Goal: Find specific page/section: Locate a particular part of the current website

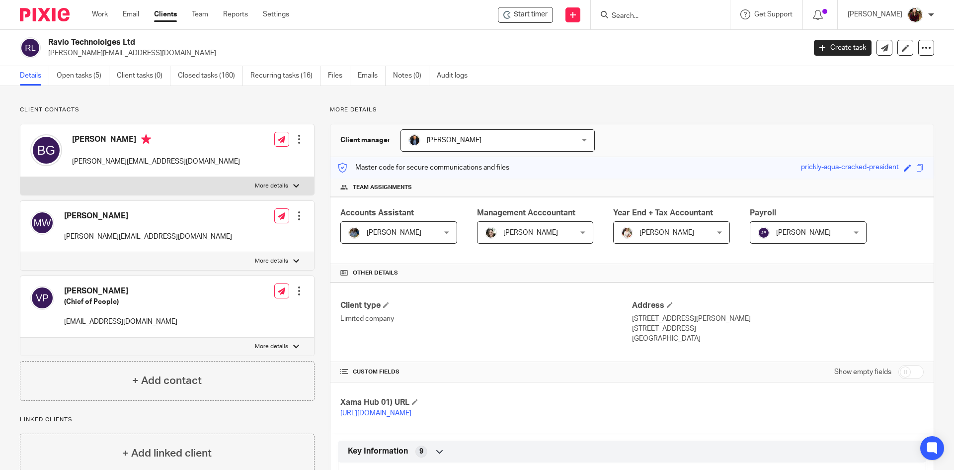
scroll to position [818, 0]
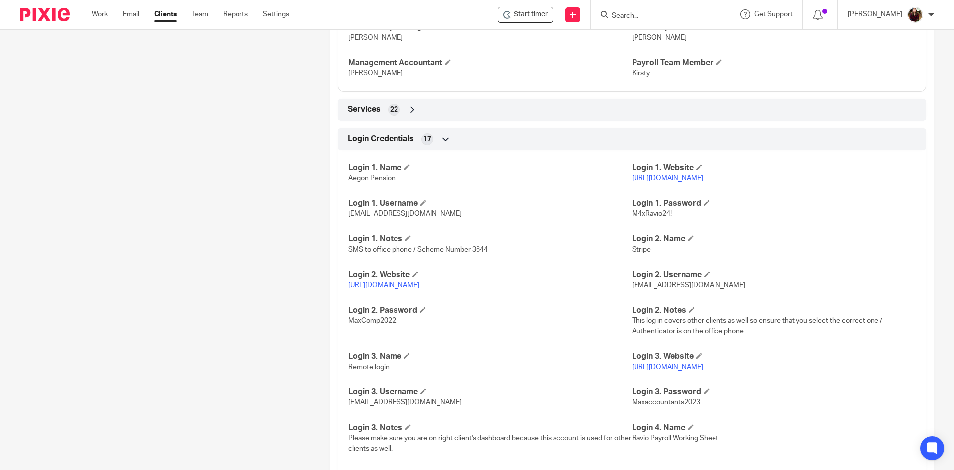
click at [667, 13] on input "Search" at bounding box center [655, 16] width 89 height 9
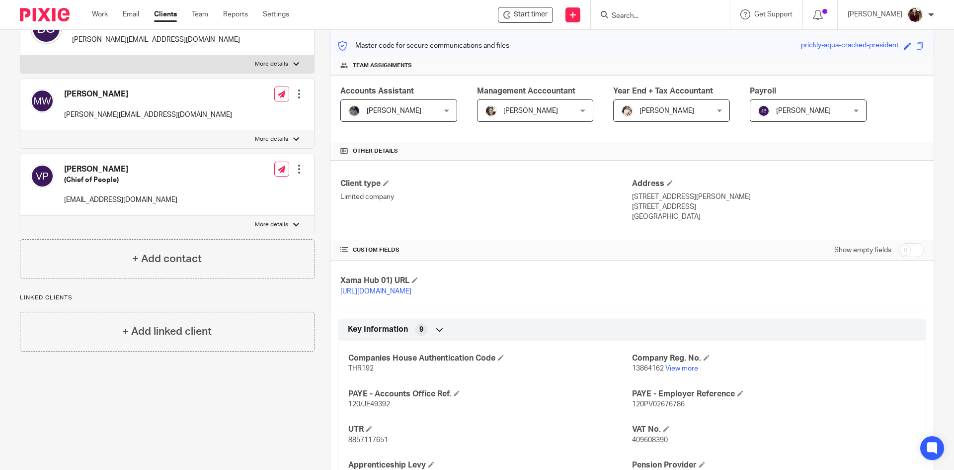
scroll to position [0, 0]
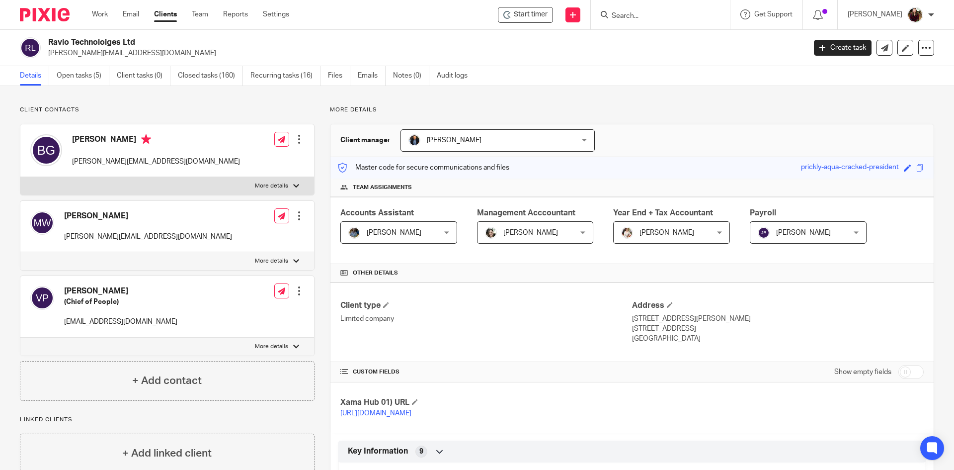
click at [650, 17] on input "Search" at bounding box center [655, 16] width 89 height 9
click at [669, 16] on input "Search" at bounding box center [655, 16] width 89 height 9
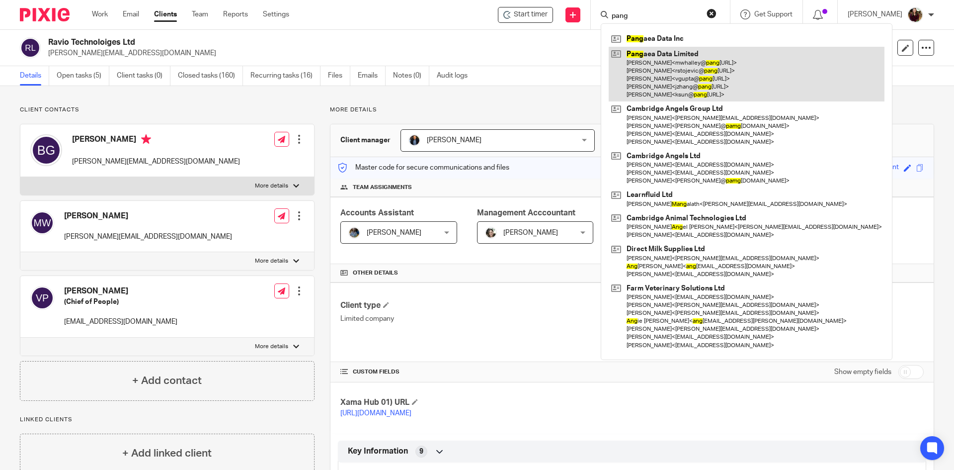
type input "pang"
click at [681, 61] on link at bounding box center [747, 74] width 276 height 55
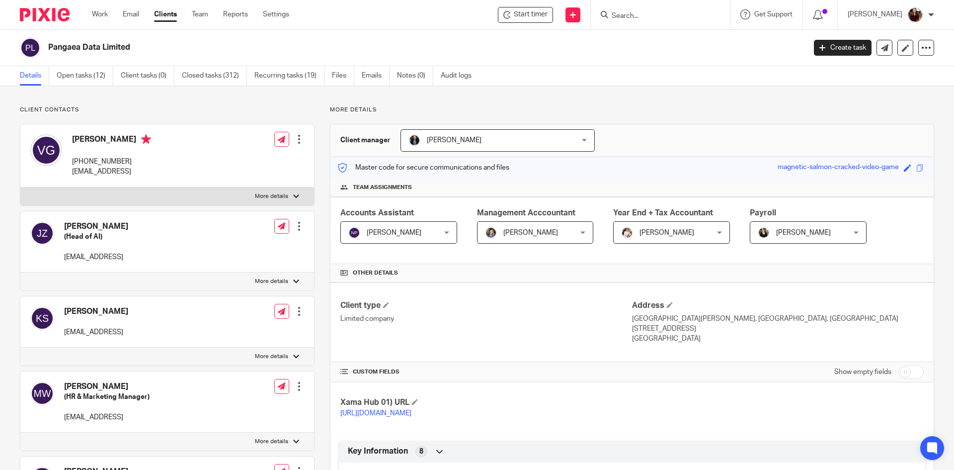
click at [850, 240] on div "[PERSON_NAME] [PERSON_NAME]" at bounding box center [808, 232] width 117 height 22
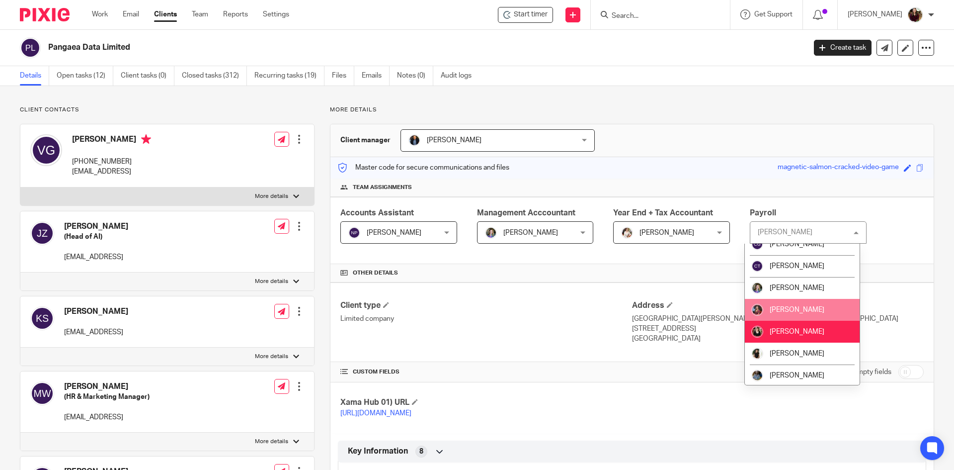
scroll to position [99, 0]
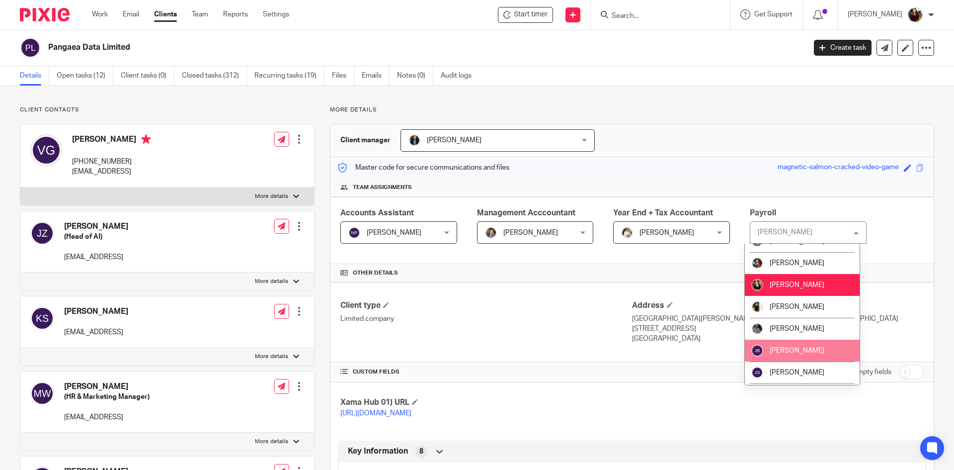
click at [799, 345] on li "[PERSON_NAME]" at bounding box center [802, 350] width 115 height 22
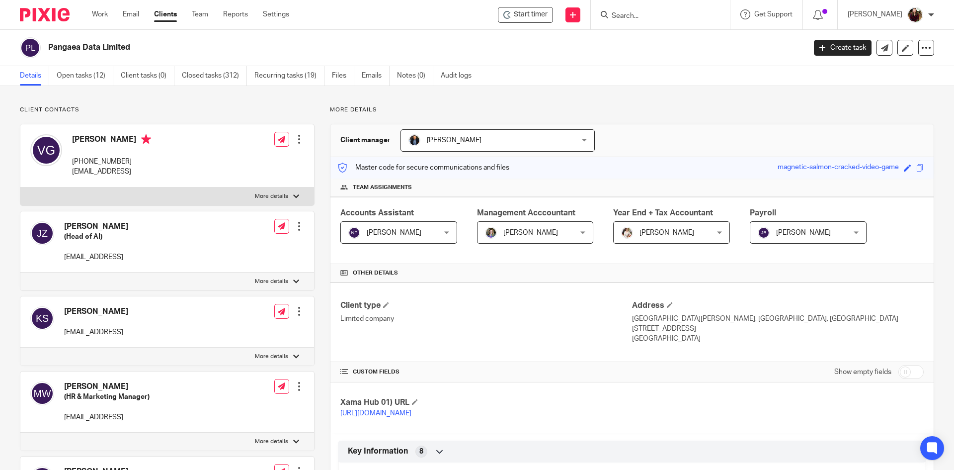
click at [678, 129] on div "Client manager [PERSON_NAME] [PERSON_NAME] [PERSON_NAME] [PERSON_NAME] [PERSON_…" at bounding box center [632, 140] width 603 height 33
click at [656, 13] on div "Role updated." at bounding box center [710, 29] width 467 height 38
click at [928, 34] on div at bounding box center [920, 31] width 27 height 12
click at [639, 13] on input "Search" at bounding box center [655, 16] width 89 height 9
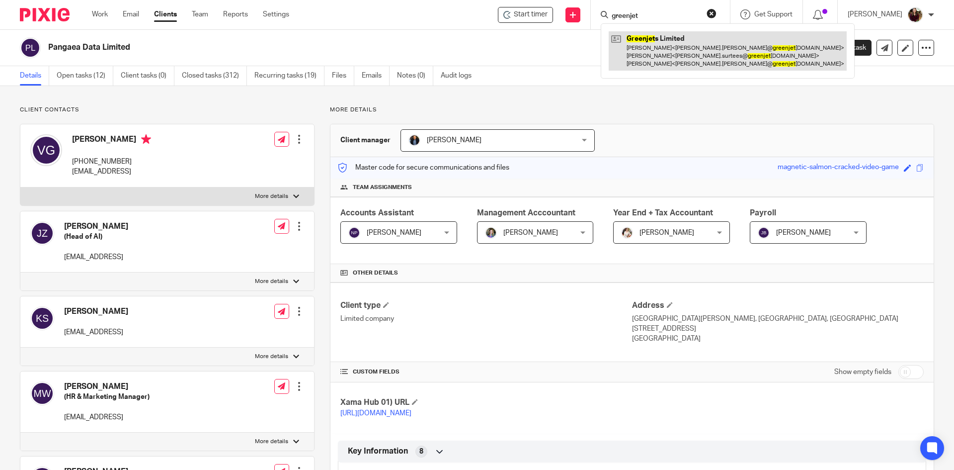
type input "greenjet"
click at [658, 58] on link at bounding box center [728, 50] width 238 height 39
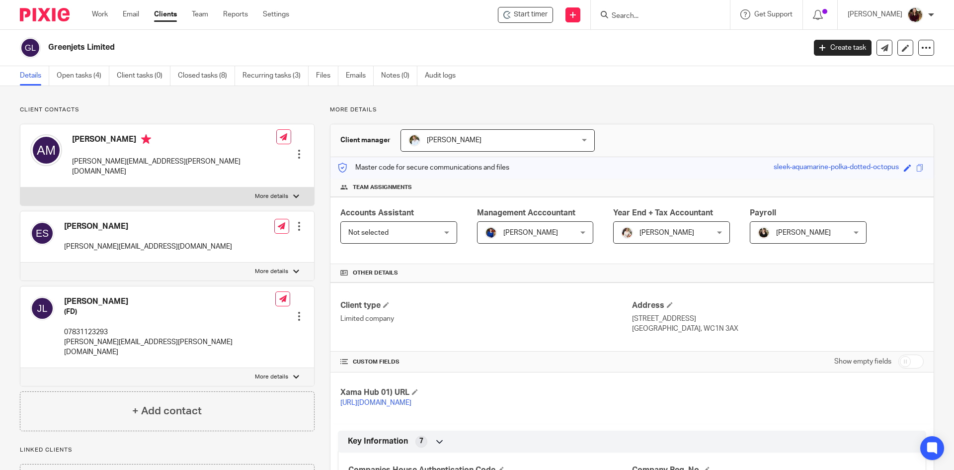
click at [849, 229] on div "[PERSON_NAME] [PERSON_NAME]" at bounding box center [808, 232] width 117 height 22
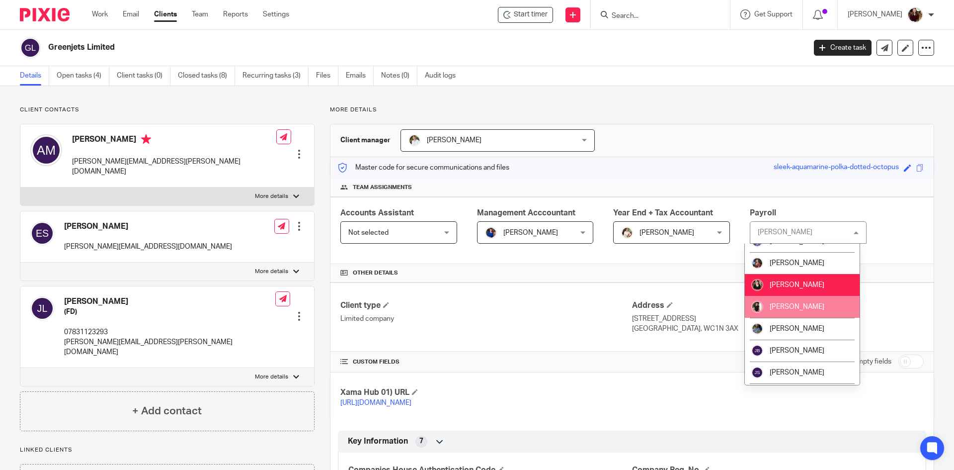
scroll to position [149, 0]
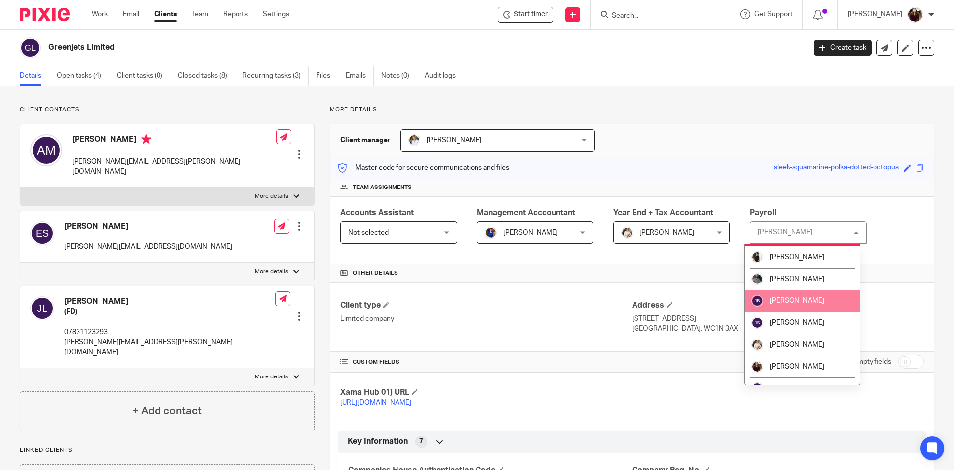
click at [797, 298] on span "[PERSON_NAME]" at bounding box center [797, 300] width 55 height 7
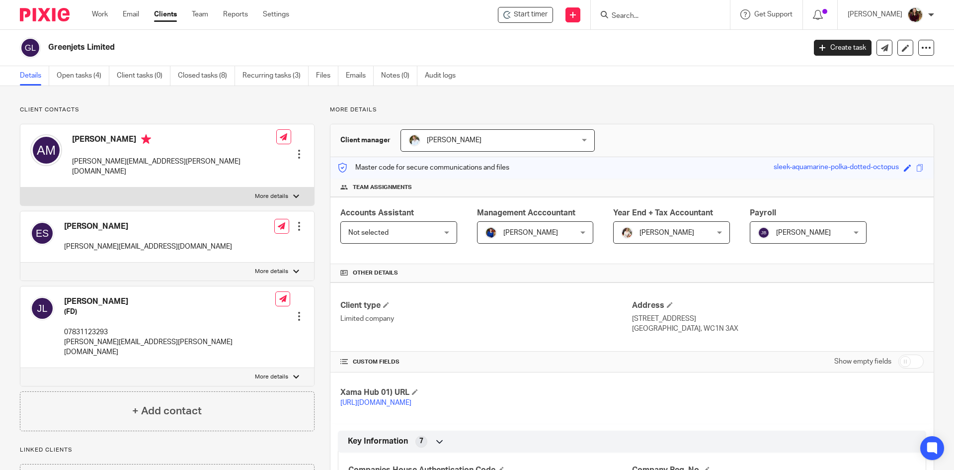
click at [635, 17] on input "Search" at bounding box center [655, 16] width 89 height 9
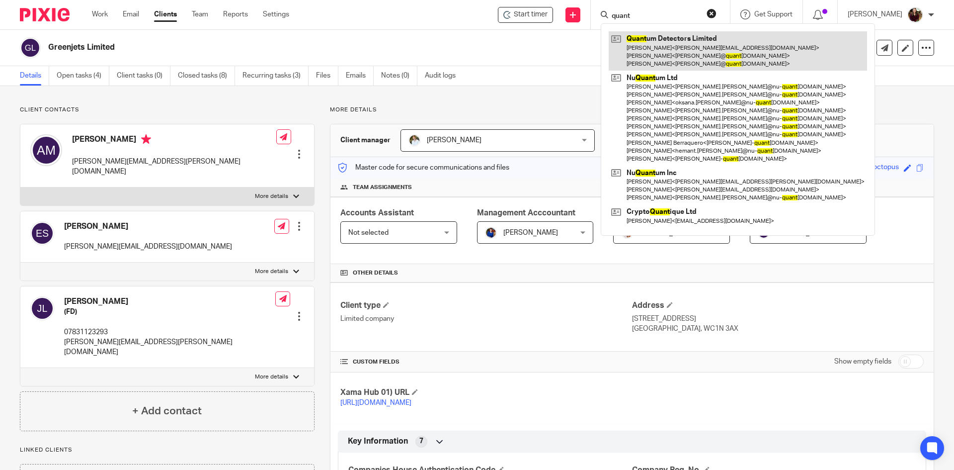
type input "quant"
click at [687, 49] on link at bounding box center [738, 50] width 258 height 39
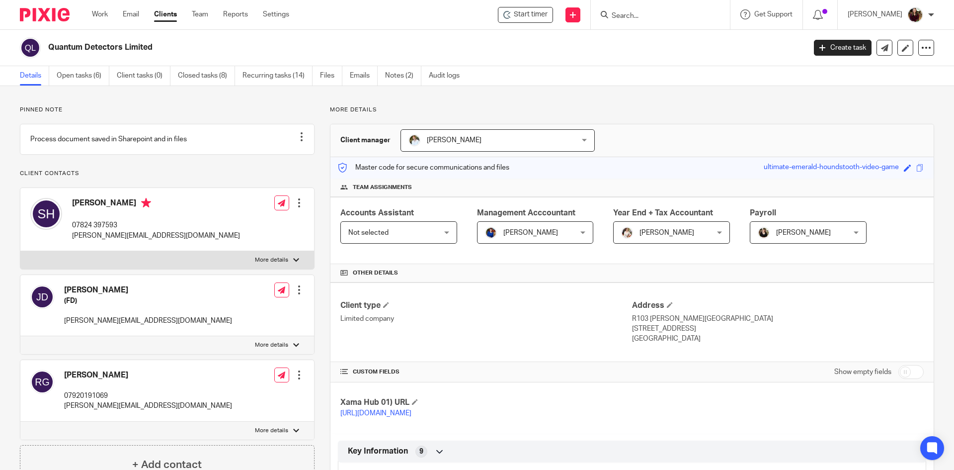
click at [850, 236] on div "[PERSON_NAME] [PERSON_NAME]" at bounding box center [808, 232] width 117 height 22
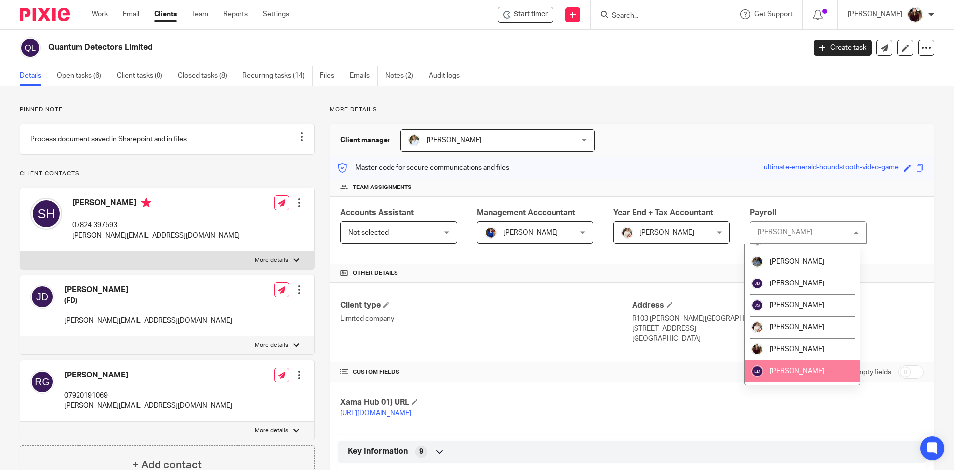
scroll to position [149, 0]
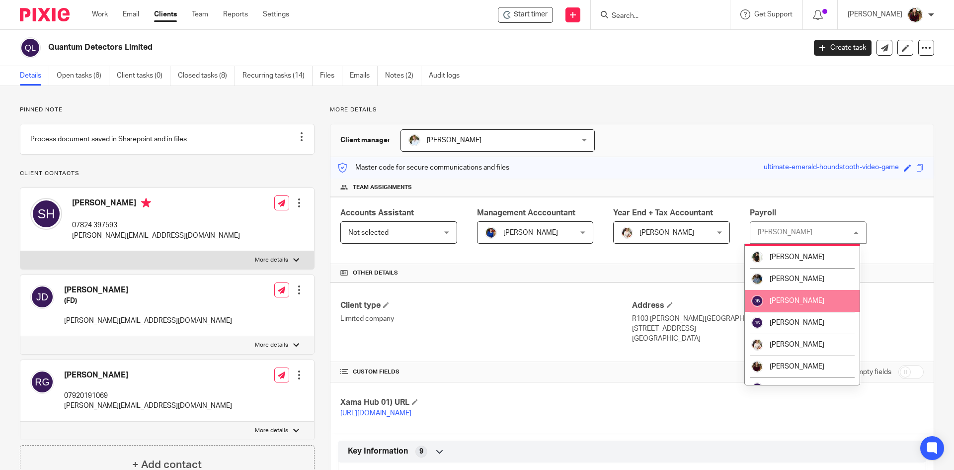
click at [807, 302] on span "[PERSON_NAME]" at bounding box center [797, 300] width 55 height 7
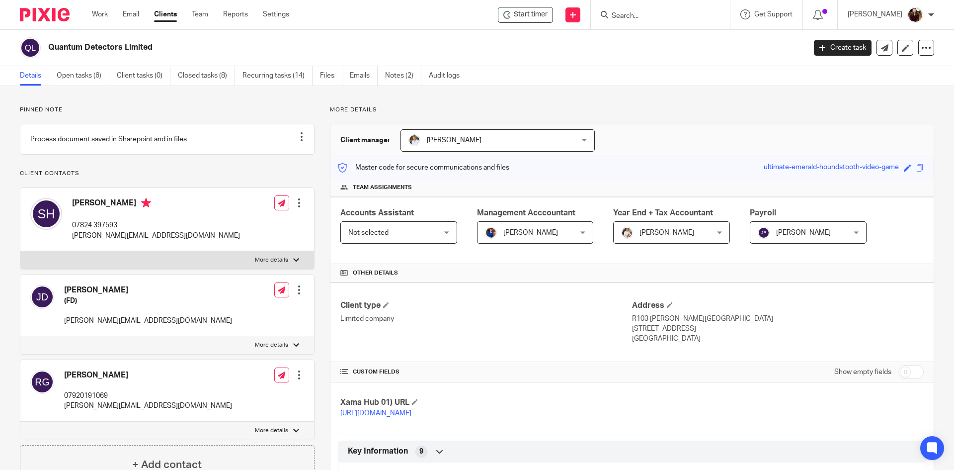
click at [645, 16] on input "Search" at bounding box center [655, 16] width 89 height 9
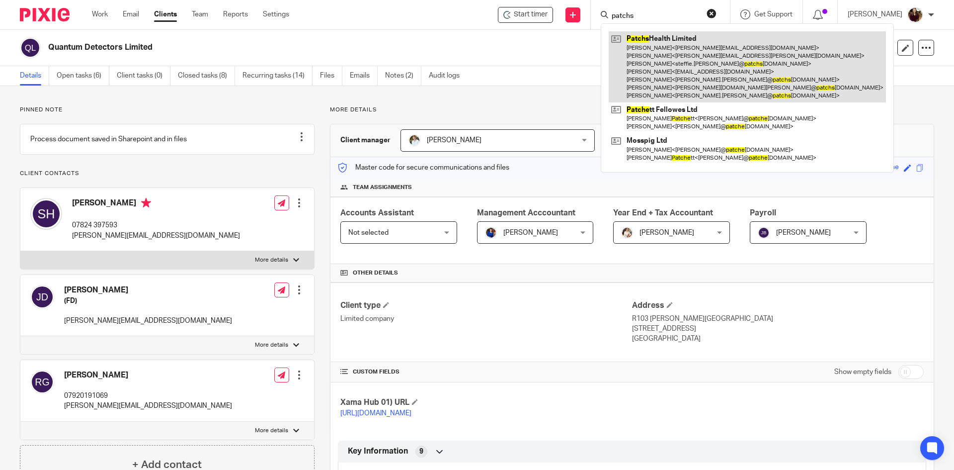
type input "patchs"
click at [659, 50] on link at bounding box center [747, 66] width 277 height 71
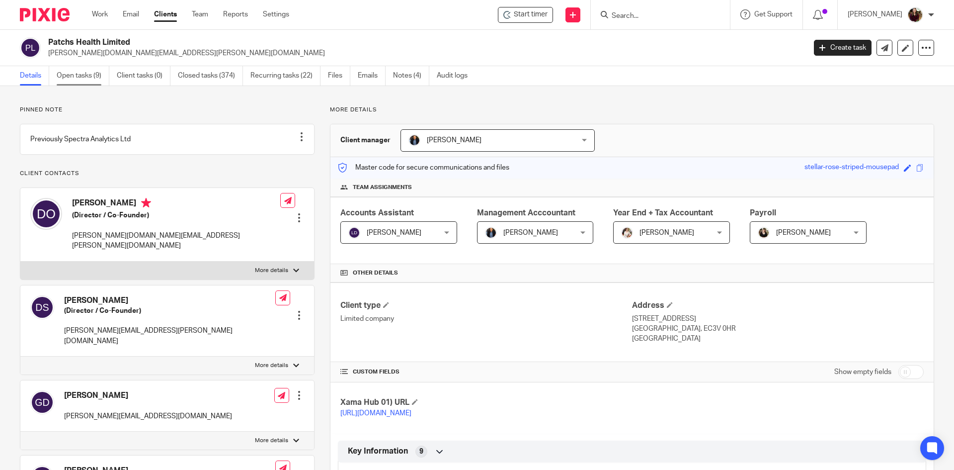
click at [83, 79] on link "Open tasks (9)" at bounding box center [83, 75] width 53 height 19
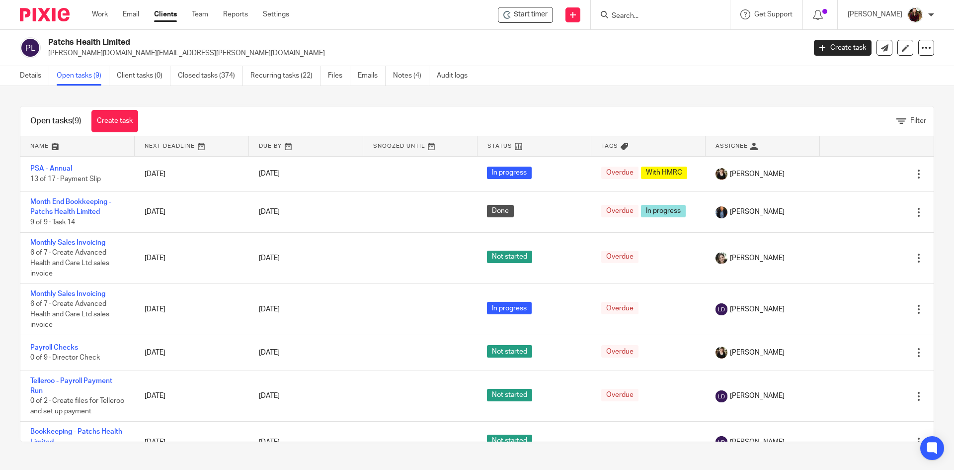
click at [659, 12] on input "Search" at bounding box center [655, 16] width 89 height 9
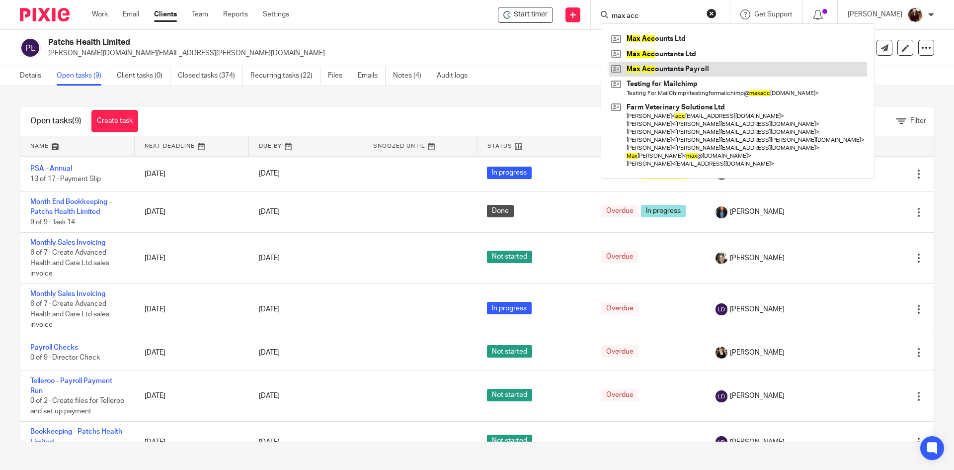
type input "max acc"
click at [667, 65] on link at bounding box center [738, 69] width 258 height 15
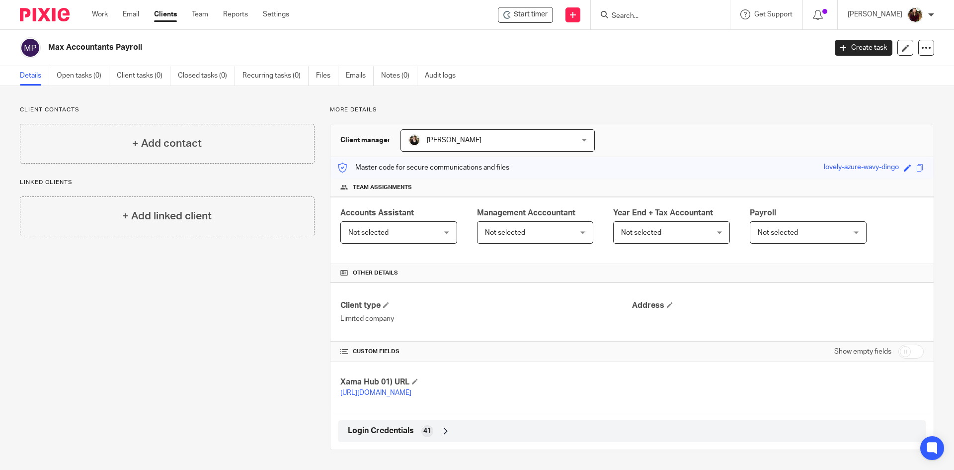
scroll to position [10, 0]
drag, startPoint x: 389, startPoint y: 429, endPoint x: 334, endPoint y: 426, distance: 54.8
click at [389, 429] on span "Login Credentials" at bounding box center [381, 430] width 66 height 10
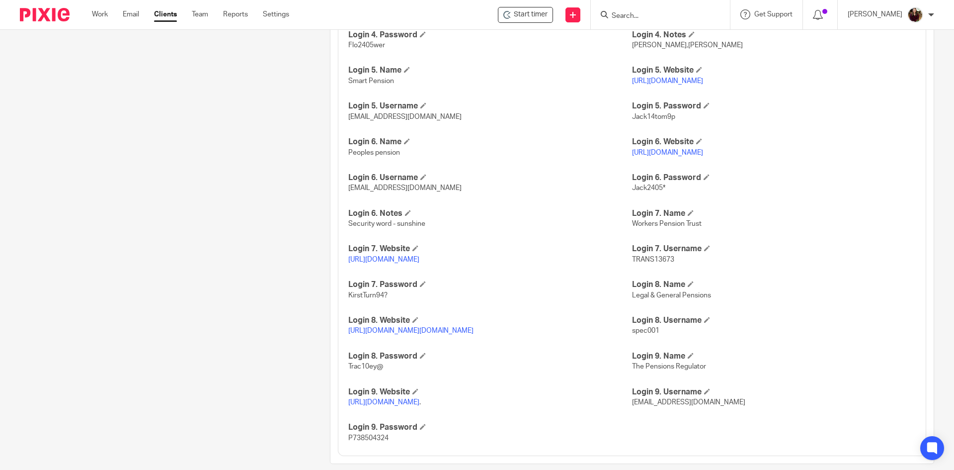
scroll to position [806, 0]
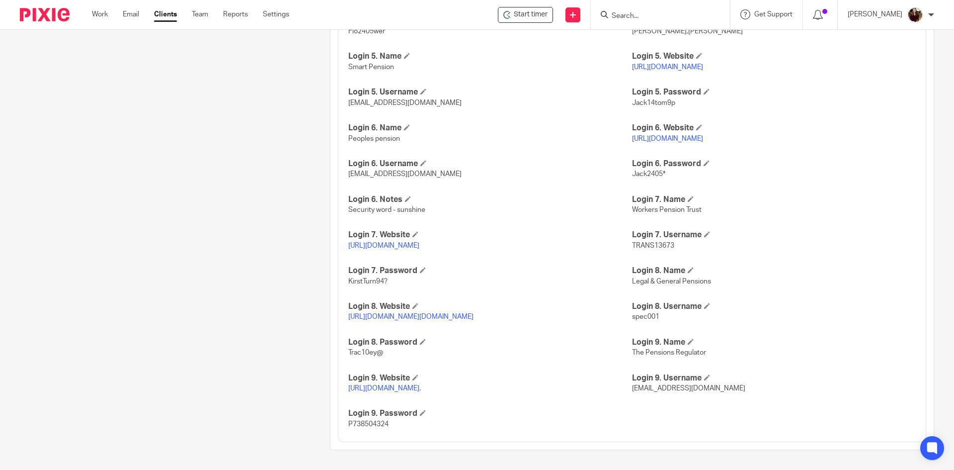
click at [416, 313] on link "https://www10.landg.com/SAuthGateWeb/login.html?entryPoint=https%3A%2F%2Fwww20.…" at bounding box center [410, 316] width 125 height 7
drag, startPoint x: 382, startPoint y: 346, endPoint x: 347, endPoint y: 351, distance: 35.6
click at [348, 351] on p "Trac10ey@" at bounding box center [490, 352] width 284 height 10
copy span "Trac10ey@"
